Goal: Transaction & Acquisition: Download file/media

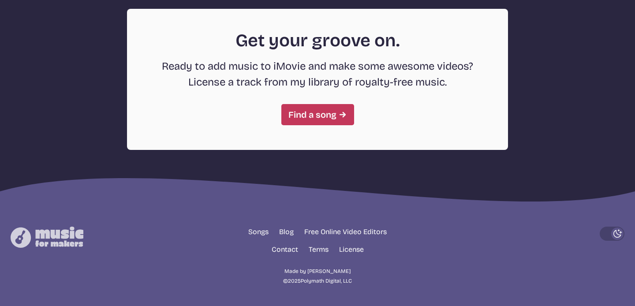
scroll to position [2459, 0]
click at [290, 113] on link "Find a song" at bounding box center [318, 114] width 73 height 21
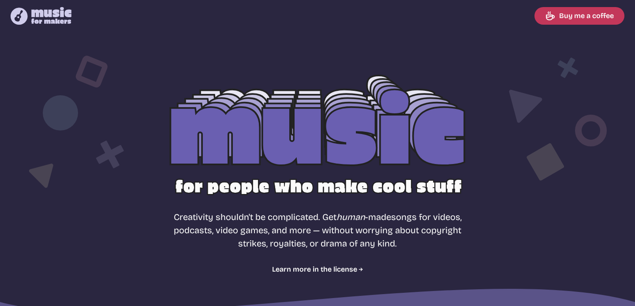
select select "most popular"
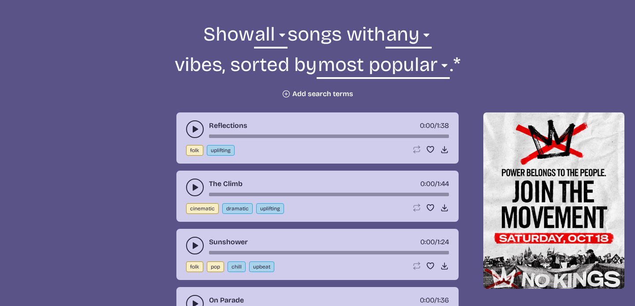
click at [192, 130] on icon "play-pause toggle" at bounding box center [195, 129] width 9 height 9
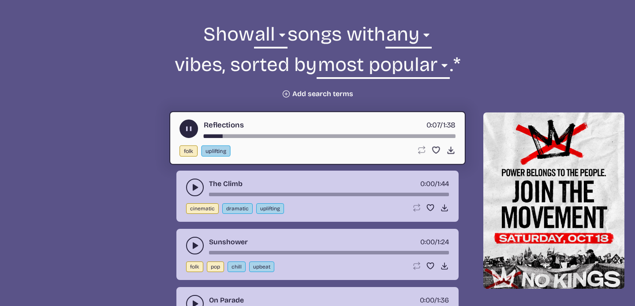
click at [188, 132] on icon "play-pause toggle" at bounding box center [188, 128] width 9 height 9
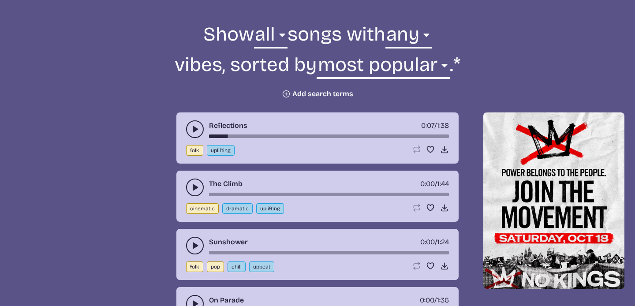
click at [192, 188] on icon "play-pause toggle" at bounding box center [195, 187] width 9 height 9
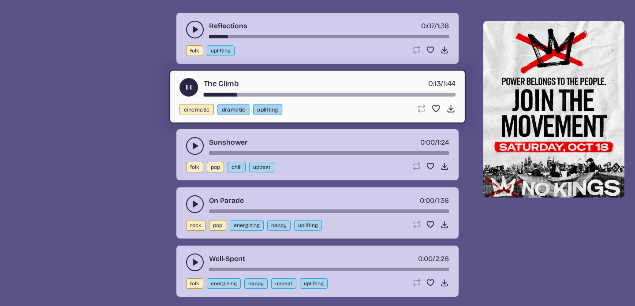
scroll to position [417, 0]
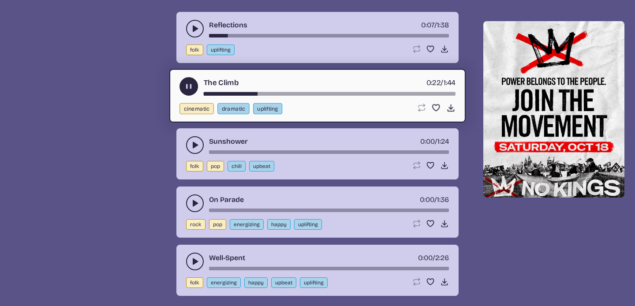
click at [188, 86] on use "play-pause toggle" at bounding box center [188, 86] width 9 height 9
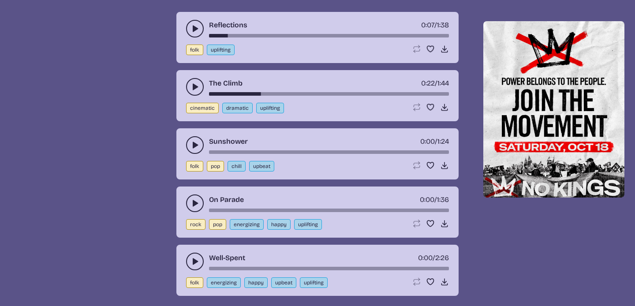
click at [192, 147] on icon "play-pause toggle" at bounding box center [195, 145] width 9 height 9
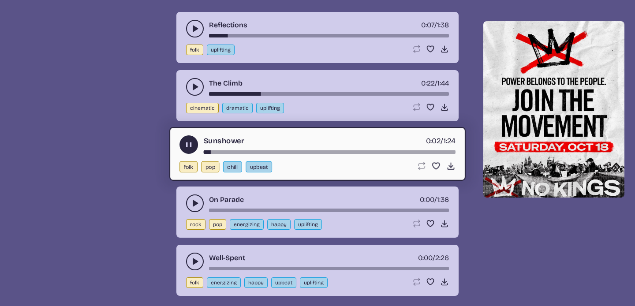
click at [188, 142] on use "play-pause toggle" at bounding box center [188, 144] width 9 height 9
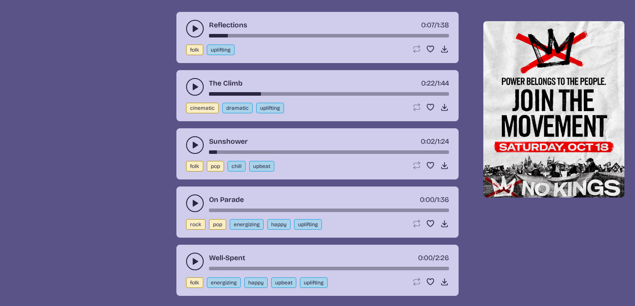
click at [192, 200] on icon "play-pause toggle" at bounding box center [195, 203] width 9 height 9
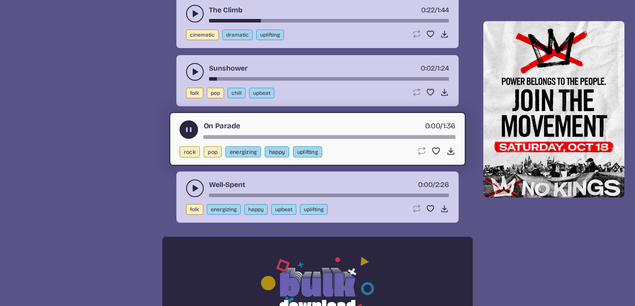
scroll to position [491, 0]
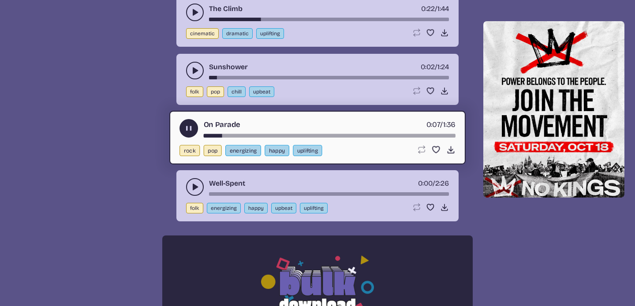
click at [189, 128] on use "play-pause toggle" at bounding box center [188, 128] width 9 height 9
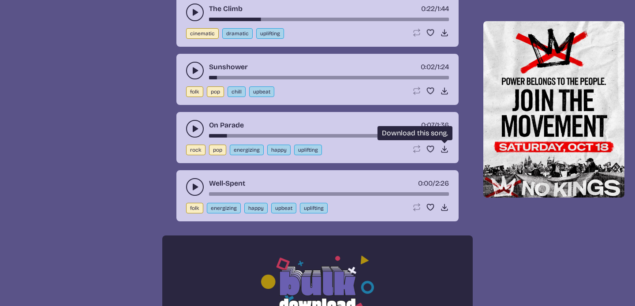
click at [442, 150] on icon "Download song" at bounding box center [444, 149] width 9 height 9
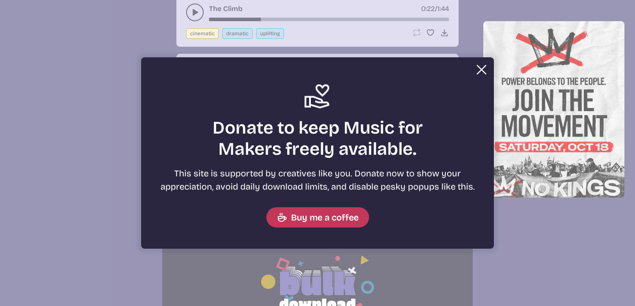
click at [479, 68] on button "Close" at bounding box center [482, 70] width 18 height 18
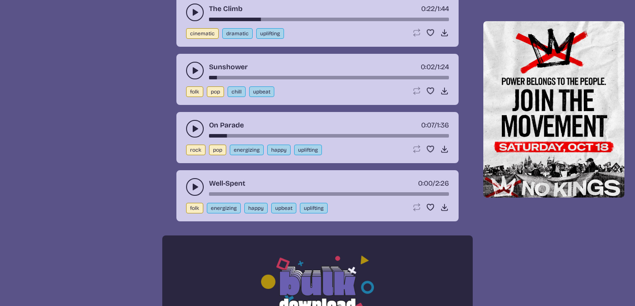
click at [190, 185] on button "play-pause toggle" at bounding box center [195, 187] width 18 height 18
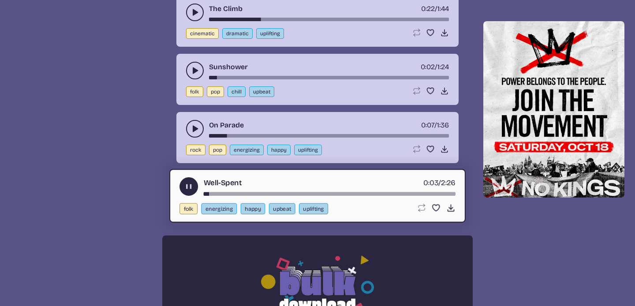
click at [185, 183] on icon "play-pause toggle" at bounding box center [188, 186] width 9 height 9
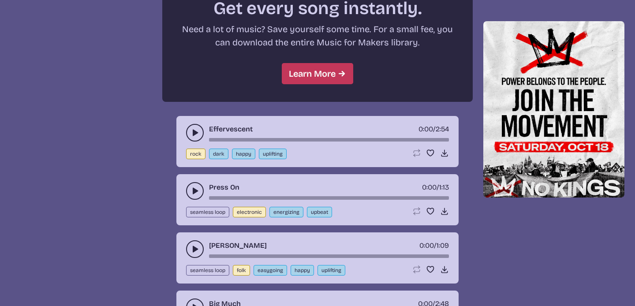
scroll to position [834, 0]
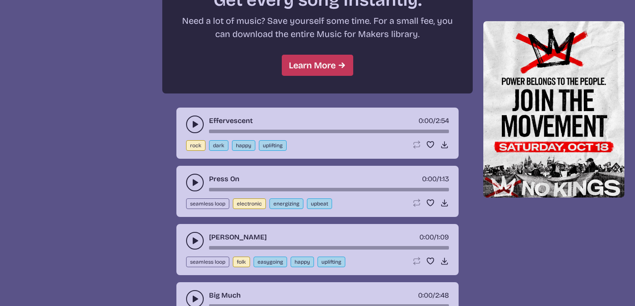
click at [195, 123] on use "play-pause toggle" at bounding box center [195, 124] width 9 height 9
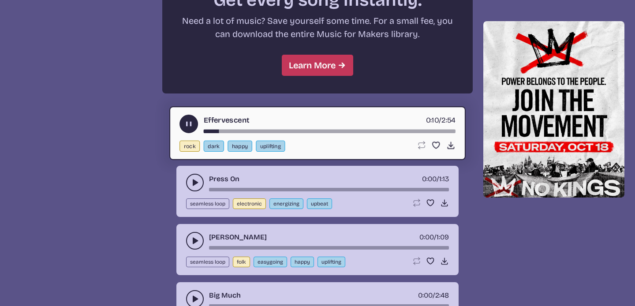
click at [187, 123] on use "play-pause toggle" at bounding box center [188, 124] width 9 height 9
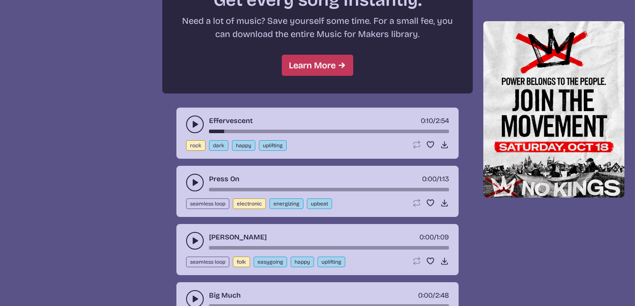
click at [193, 177] on button "play-pause toggle" at bounding box center [195, 183] width 18 height 18
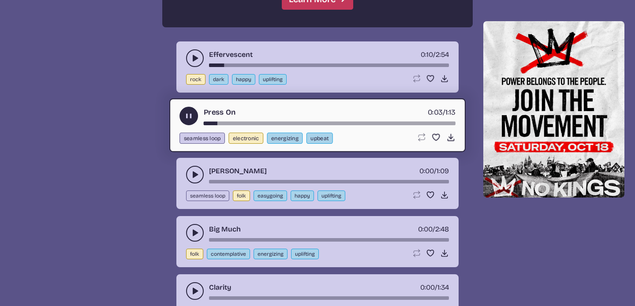
scroll to position [906, 0]
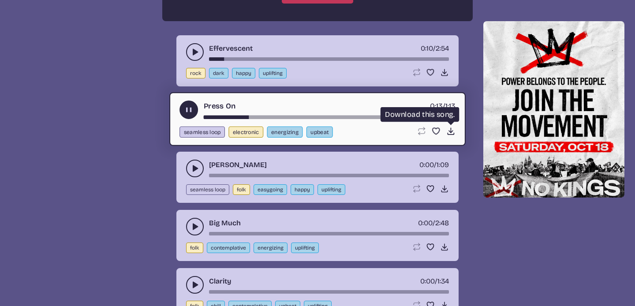
click at [448, 130] on icon "Download song" at bounding box center [451, 131] width 9 height 9
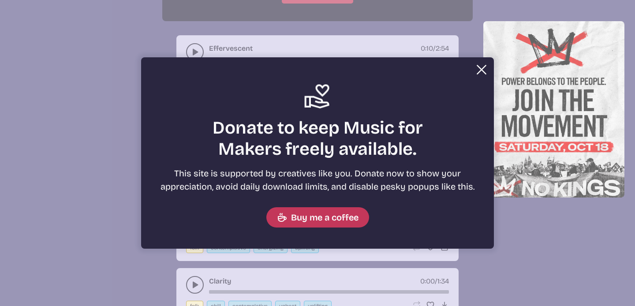
click at [479, 69] on button "Close" at bounding box center [482, 70] width 18 height 18
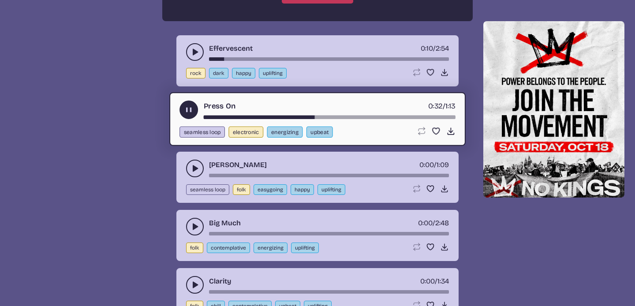
click at [189, 111] on icon "play-pause toggle" at bounding box center [188, 109] width 9 height 9
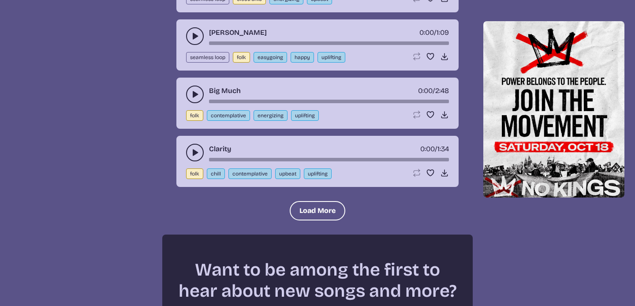
scroll to position [1042, 0]
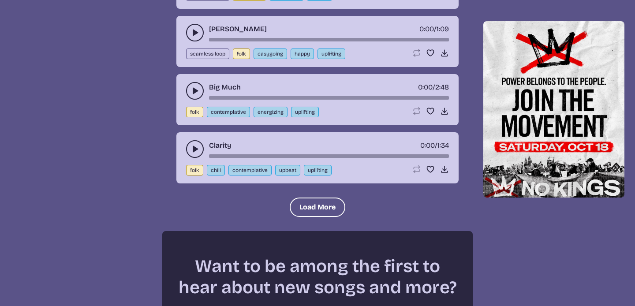
click at [193, 150] on icon "play-pause toggle" at bounding box center [195, 149] width 9 height 9
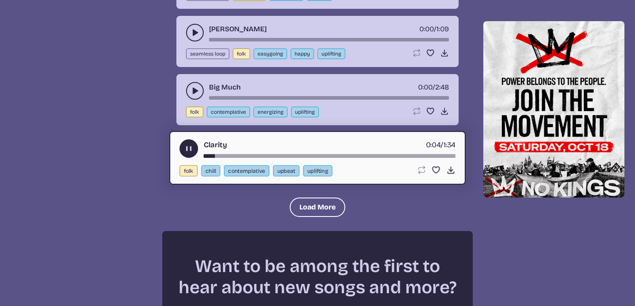
click at [187, 149] on use "play-pause toggle" at bounding box center [188, 148] width 9 height 9
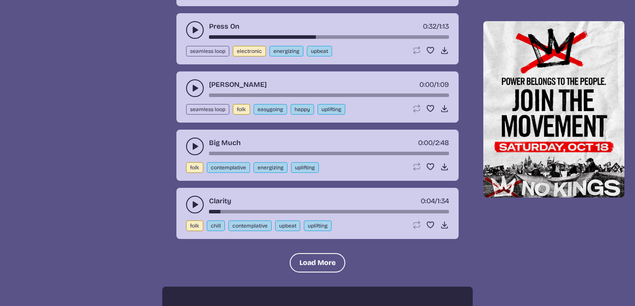
scroll to position [1049, 0]
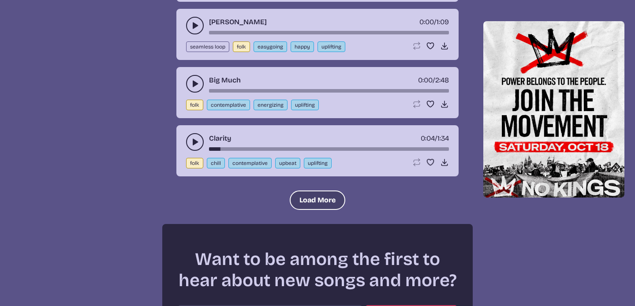
click at [327, 196] on button "Load More" at bounding box center [318, 200] width 56 height 19
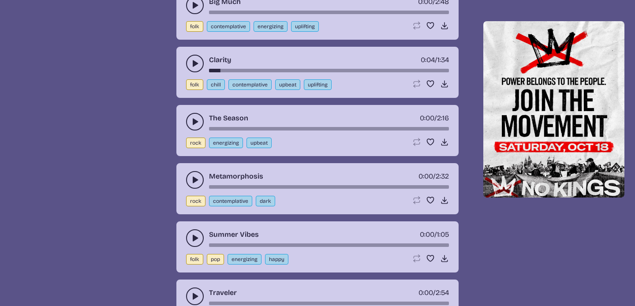
scroll to position [1132, 0]
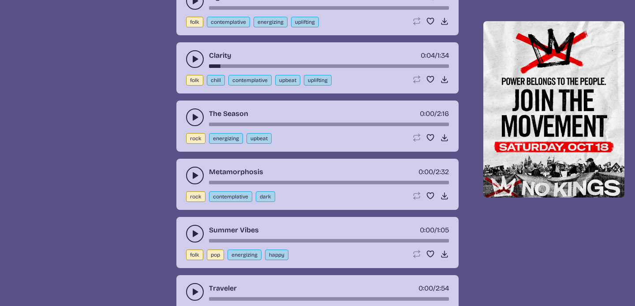
click at [192, 116] on icon "play-pause toggle" at bounding box center [195, 117] width 9 height 9
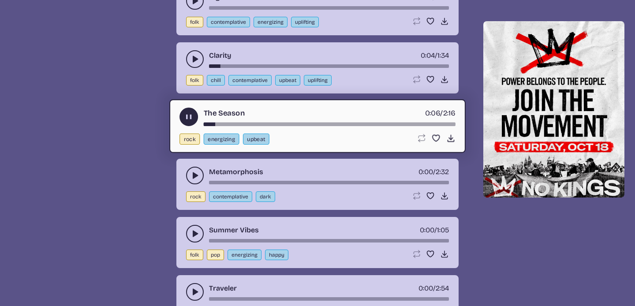
click at [188, 118] on use "play-pause toggle" at bounding box center [188, 117] width 9 height 9
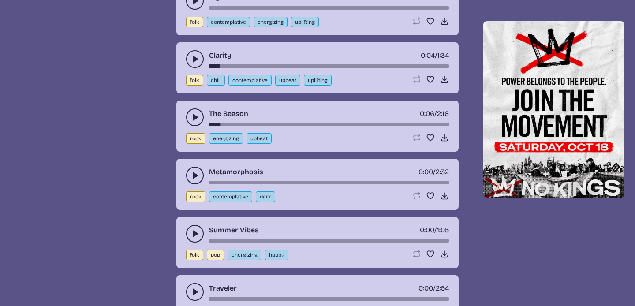
click at [196, 173] on icon "play-pause toggle" at bounding box center [195, 175] width 9 height 9
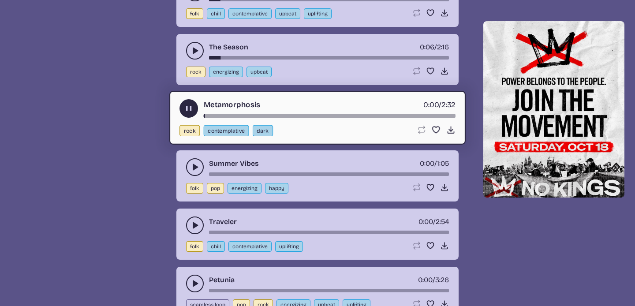
scroll to position [1202, 0]
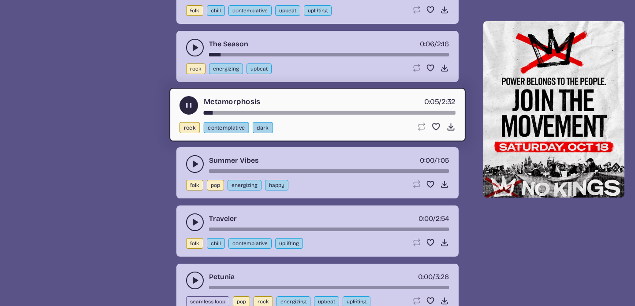
click at [189, 103] on use "play-pause toggle" at bounding box center [188, 105] width 9 height 9
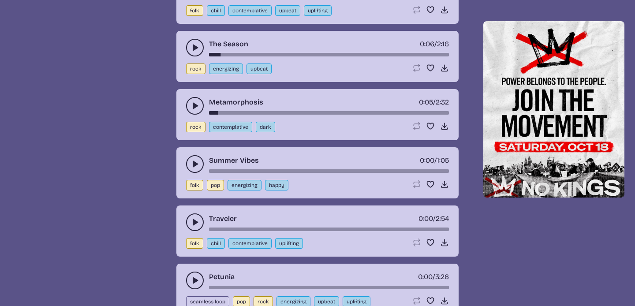
click at [196, 165] on use "play-pause toggle" at bounding box center [195, 164] width 9 height 9
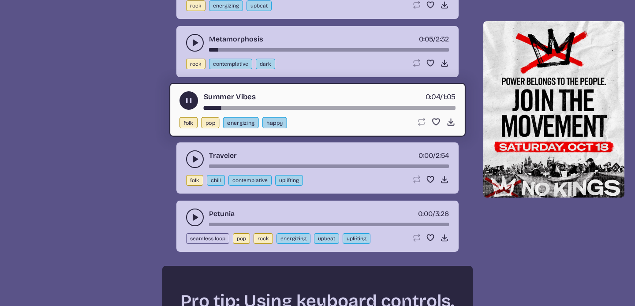
scroll to position [1267, 0]
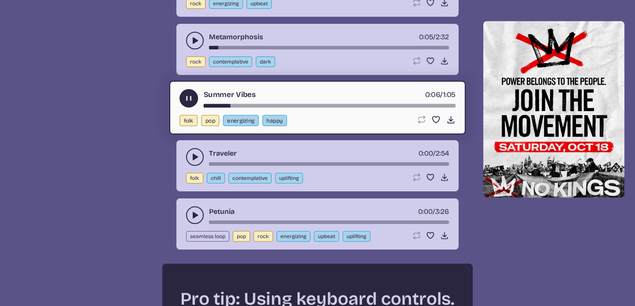
click at [186, 98] on use "play-pause toggle" at bounding box center [188, 98] width 9 height 9
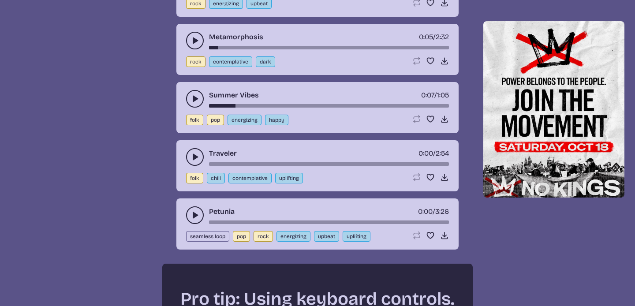
click at [195, 157] on use "play-pause toggle" at bounding box center [195, 157] width 9 height 9
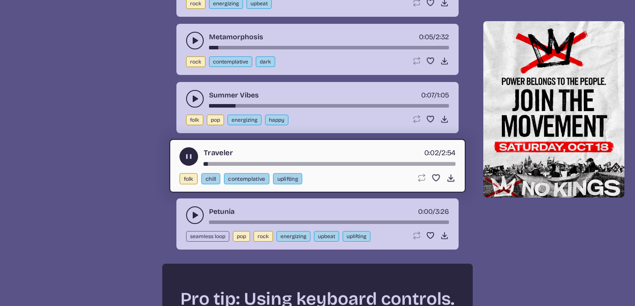
click at [188, 153] on icon "play-pause toggle" at bounding box center [188, 156] width 9 height 9
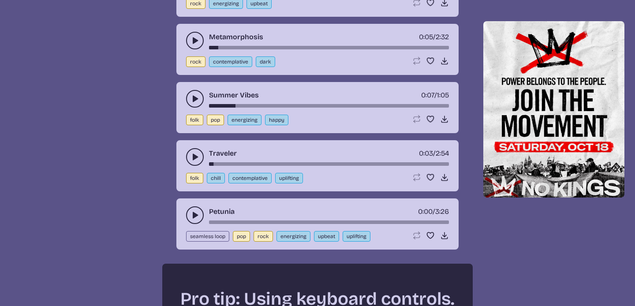
click at [194, 213] on use "play-pause toggle" at bounding box center [195, 215] width 9 height 9
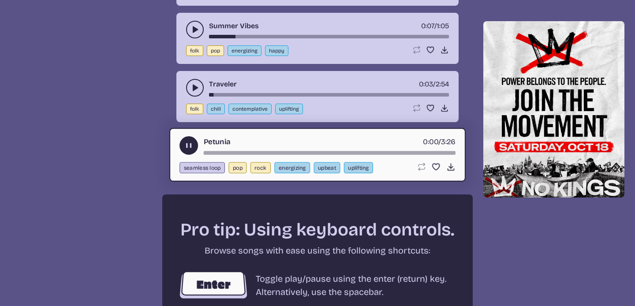
scroll to position [1342, 0]
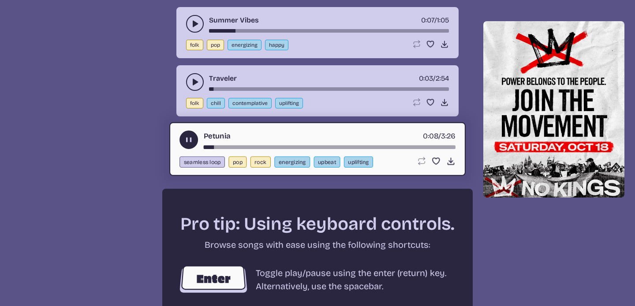
click at [189, 140] on icon "play-pause toggle" at bounding box center [188, 139] width 9 height 9
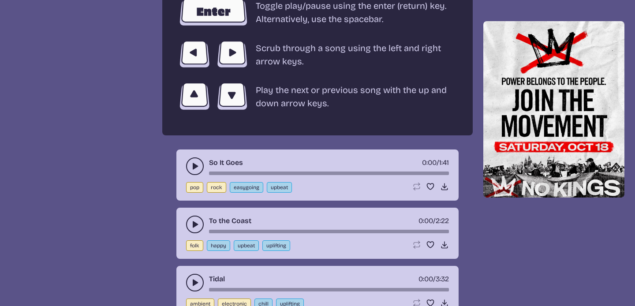
scroll to position [1610, 0]
click at [195, 162] on icon "play-pause toggle" at bounding box center [195, 166] width 9 height 9
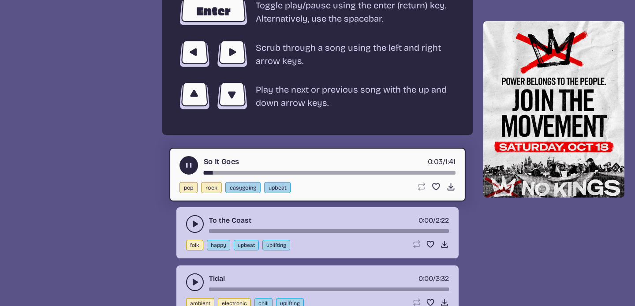
click at [187, 167] on use "play-pause toggle" at bounding box center [188, 165] width 9 height 9
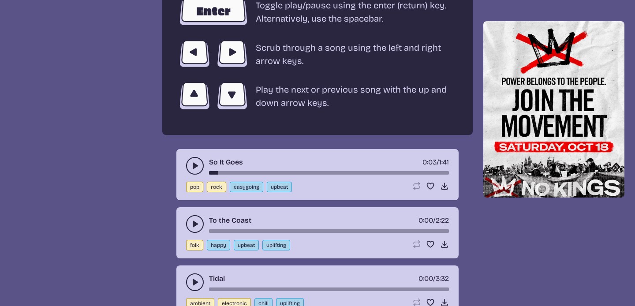
click at [195, 219] on button "play-pause toggle" at bounding box center [195, 224] width 18 height 18
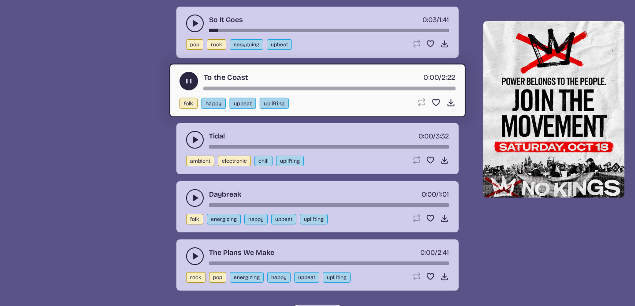
scroll to position [1754, 0]
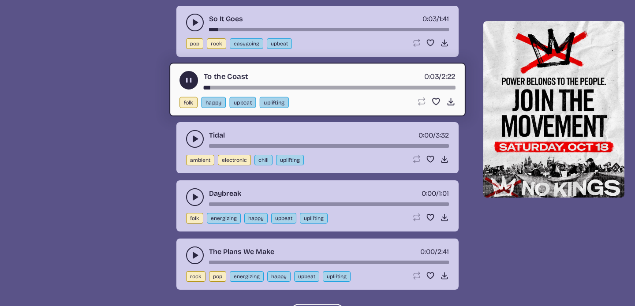
click at [187, 81] on use "play-pause toggle" at bounding box center [188, 80] width 9 height 9
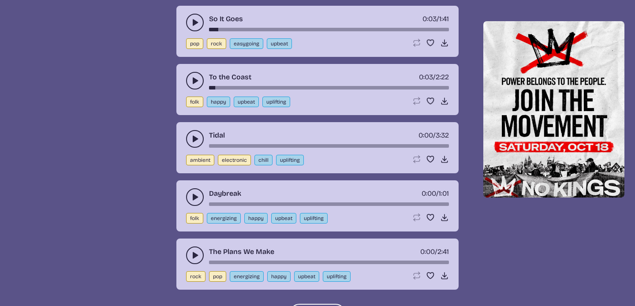
click at [197, 135] on icon "play-pause toggle" at bounding box center [195, 139] width 9 height 9
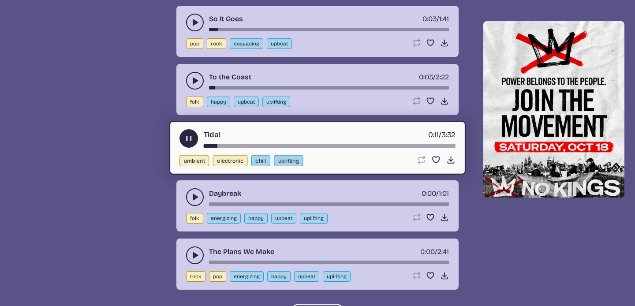
click at [188, 136] on use "play-pause toggle" at bounding box center [188, 138] width 9 height 9
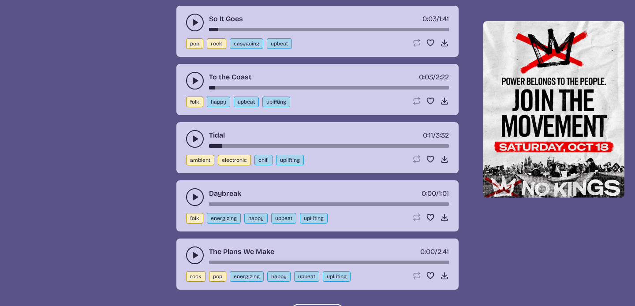
click at [195, 195] on use "play-pause toggle" at bounding box center [195, 197] width 9 height 9
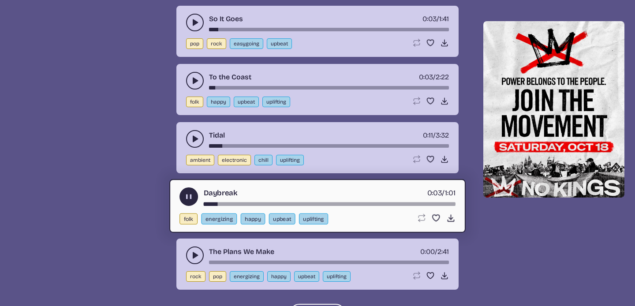
click at [187, 197] on use "play-pause toggle" at bounding box center [188, 196] width 9 height 9
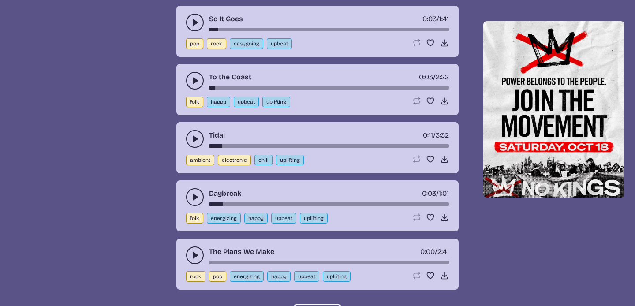
click at [197, 253] on icon "play-pause toggle" at bounding box center [195, 255] width 9 height 9
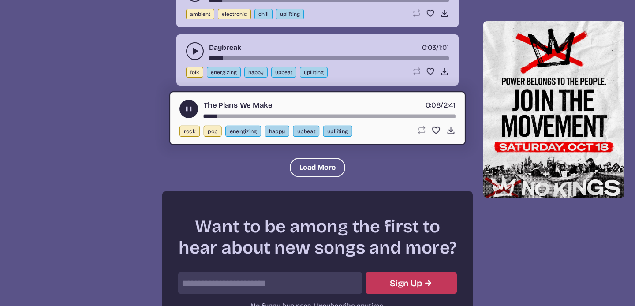
scroll to position [1899, 0]
click at [189, 107] on icon "play-pause toggle" at bounding box center [188, 109] width 9 height 9
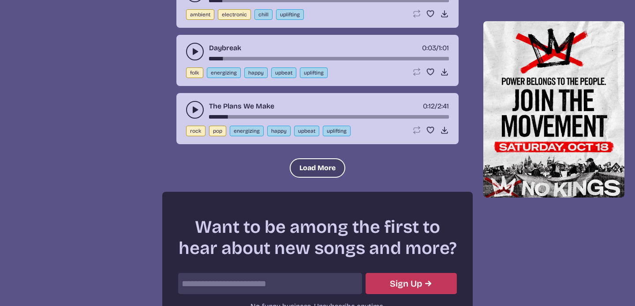
click at [308, 165] on button "Load More" at bounding box center [318, 167] width 56 height 19
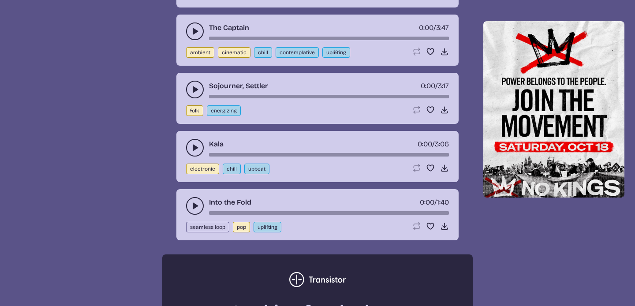
scroll to position [2095, 0]
click at [195, 203] on icon "play-pause toggle" at bounding box center [195, 205] width 9 height 9
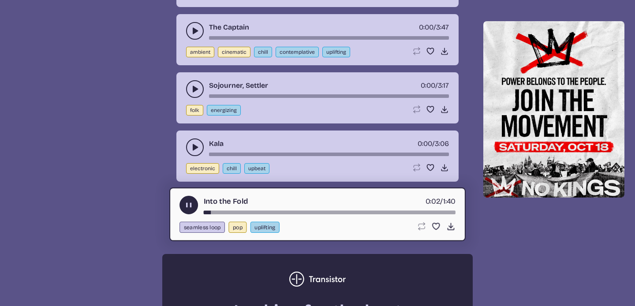
click at [186, 205] on use "play-pause toggle" at bounding box center [188, 205] width 9 height 9
